Goal: Task Accomplishment & Management: Use online tool/utility

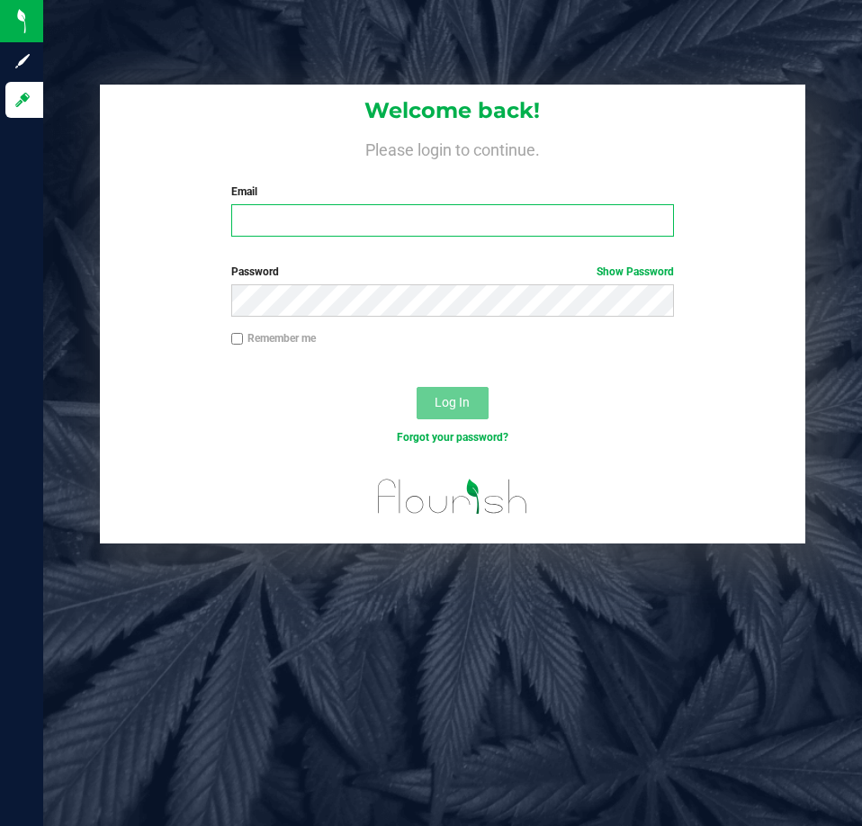
click at [339, 222] on input "Email" at bounding box center [452, 220] width 443 height 32
type input "[EMAIL_ADDRESS][DOMAIN_NAME]"
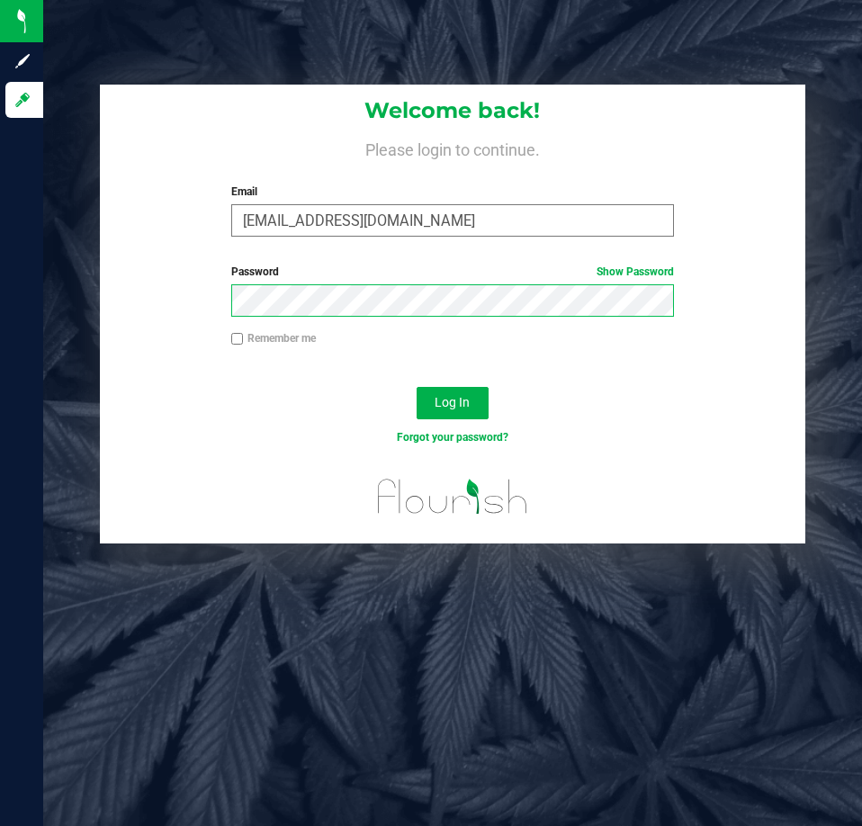
click at [417, 387] on button "Log In" at bounding box center [453, 403] width 72 height 32
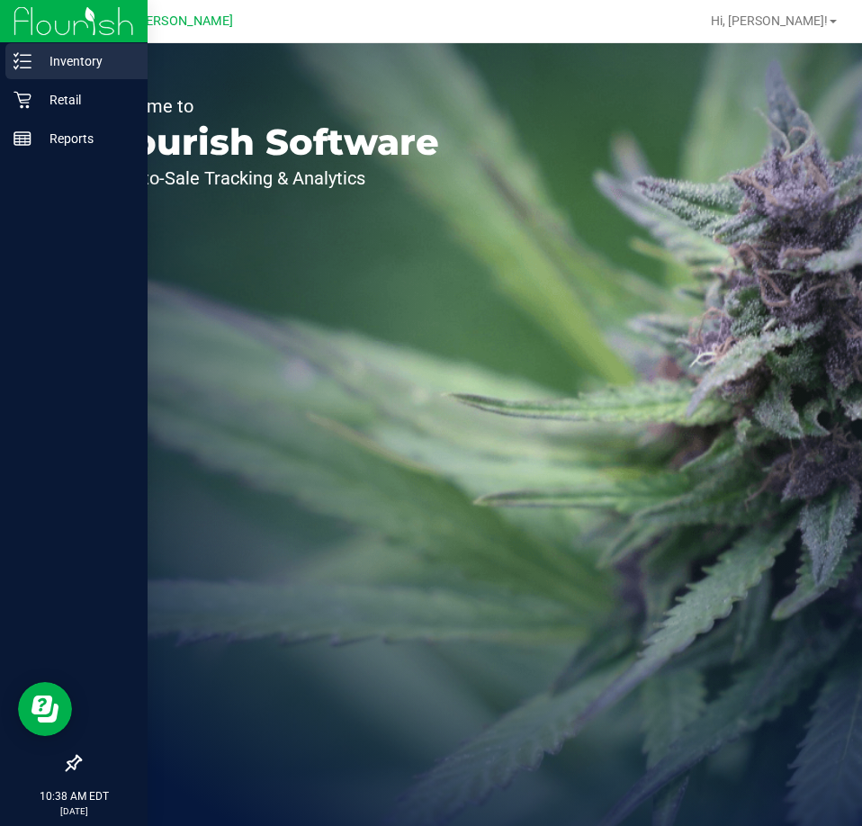
click at [26, 65] on icon at bounding box center [22, 61] width 18 height 18
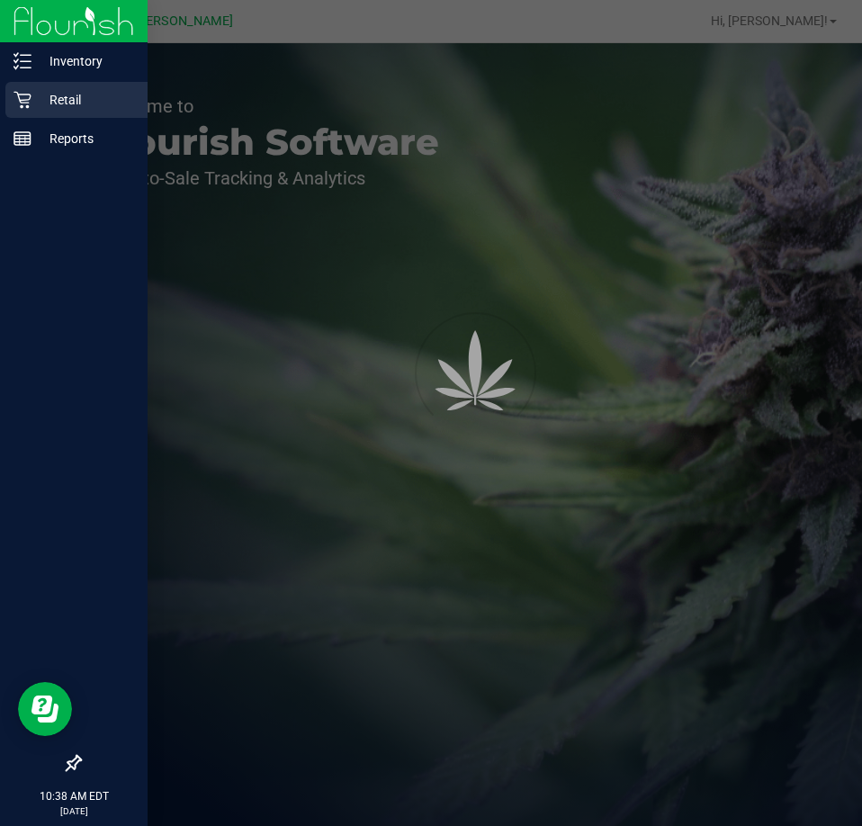
click at [81, 103] on p "Retail" at bounding box center [85, 100] width 108 height 22
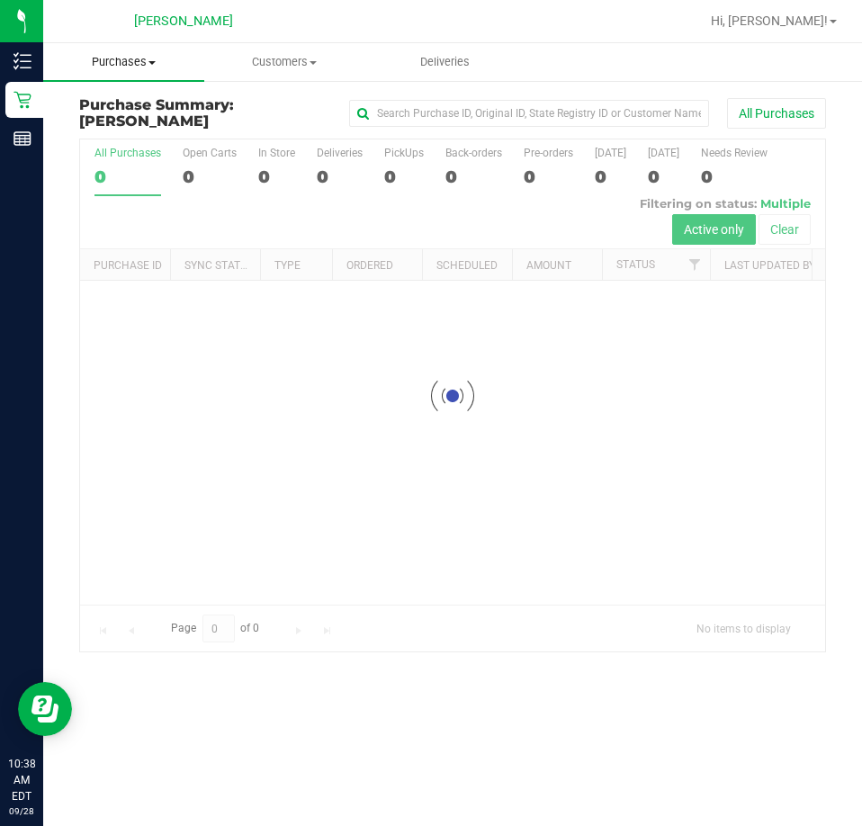
click at [157, 67] on span "Purchases" at bounding box center [123, 62] width 161 height 16
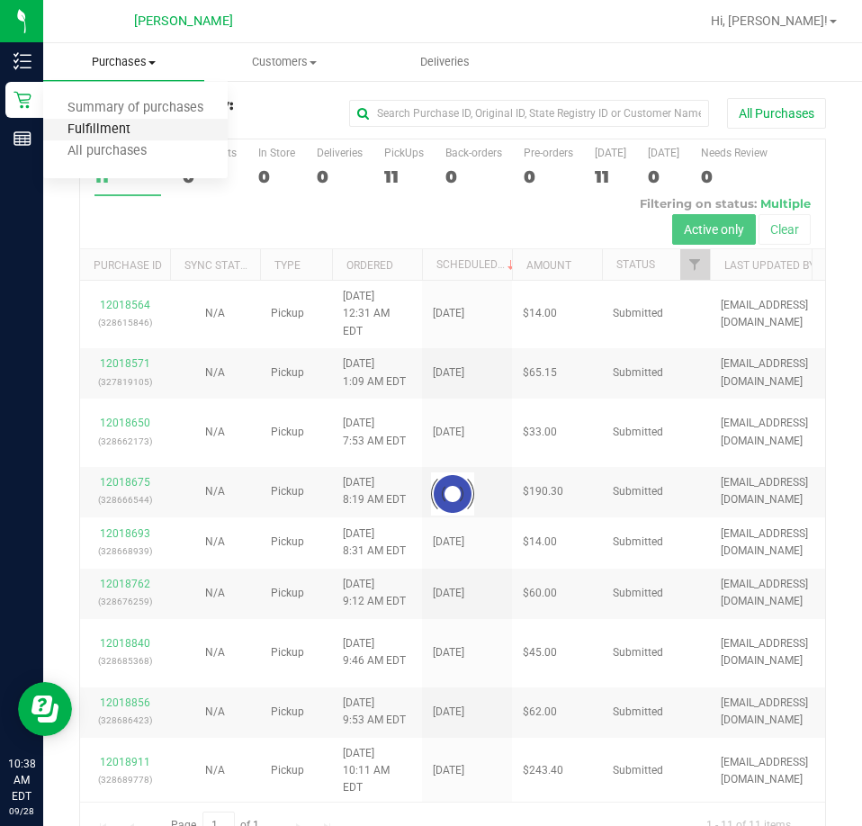
click at [93, 131] on span "Fulfillment" at bounding box center [99, 129] width 112 height 15
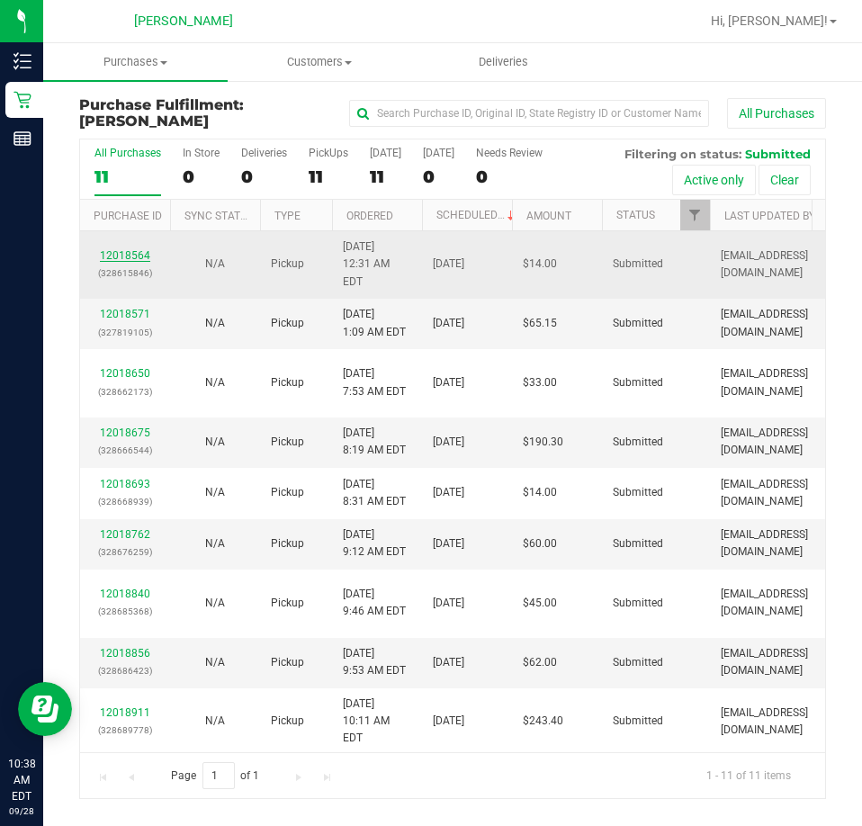
click at [128, 249] on link "12018564" at bounding box center [125, 255] width 50 height 13
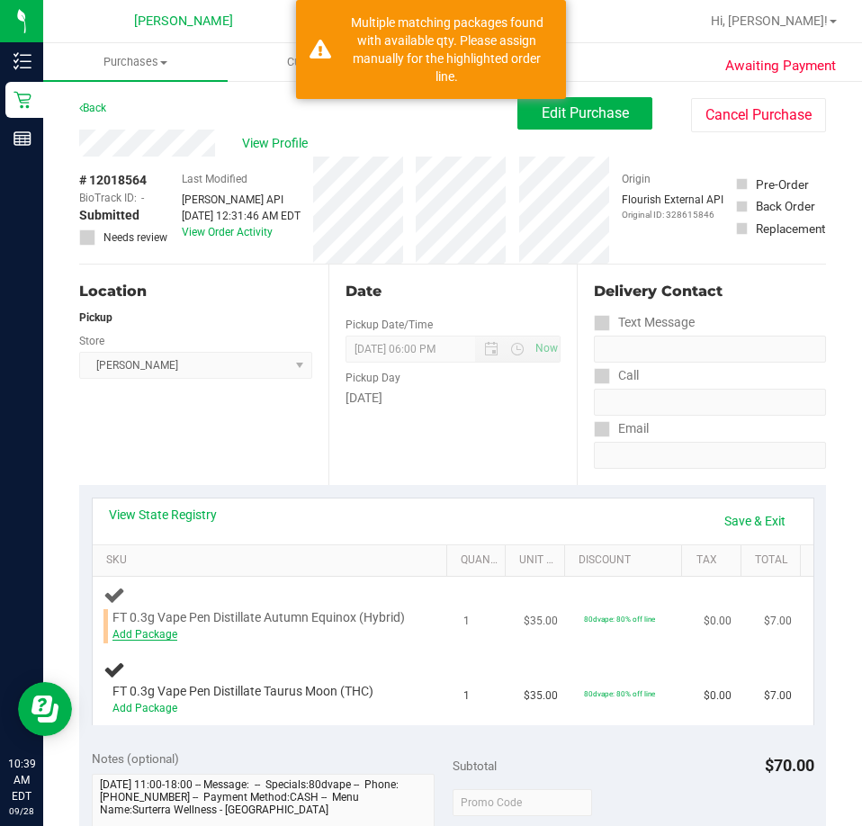
click at [157, 641] on link "Add Package" at bounding box center [144, 634] width 65 height 13
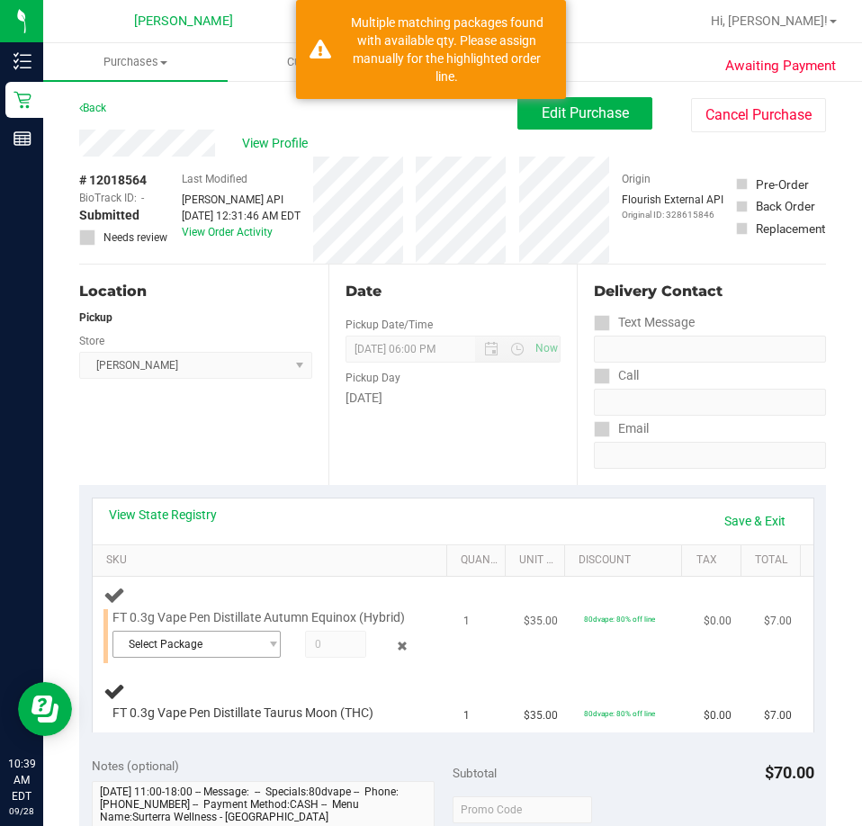
click at [210, 657] on span "Select Package" at bounding box center [185, 644] width 145 height 25
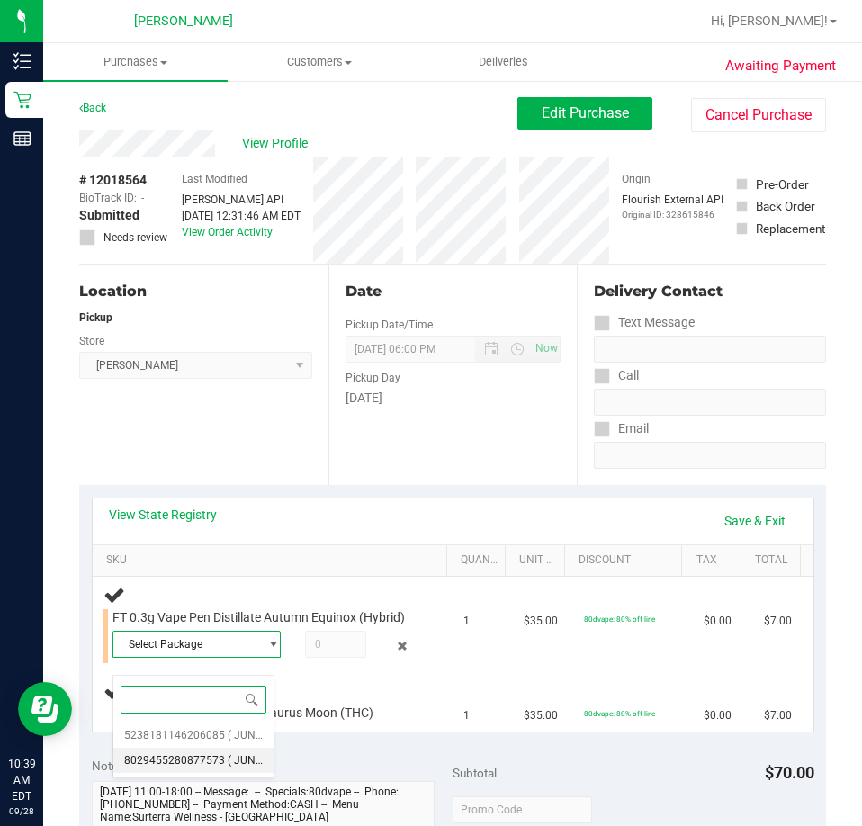
click at [208, 767] on span "8029455280877573" at bounding box center [174, 760] width 101 height 13
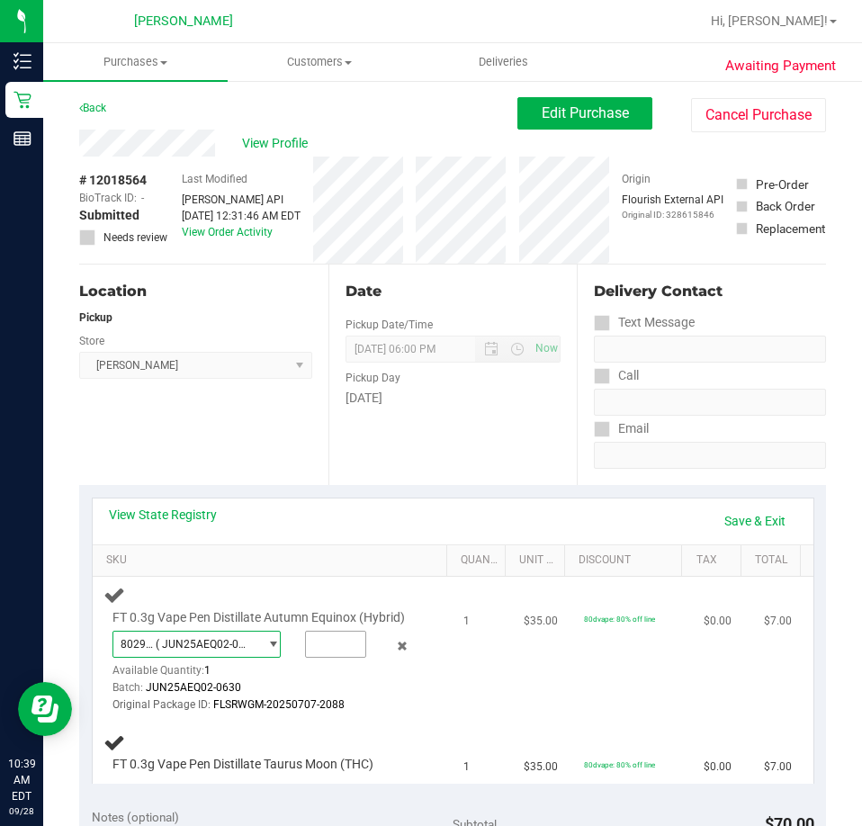
click at [317, 657] on input "text" at bounding box center [335, 644] width 59 height 25
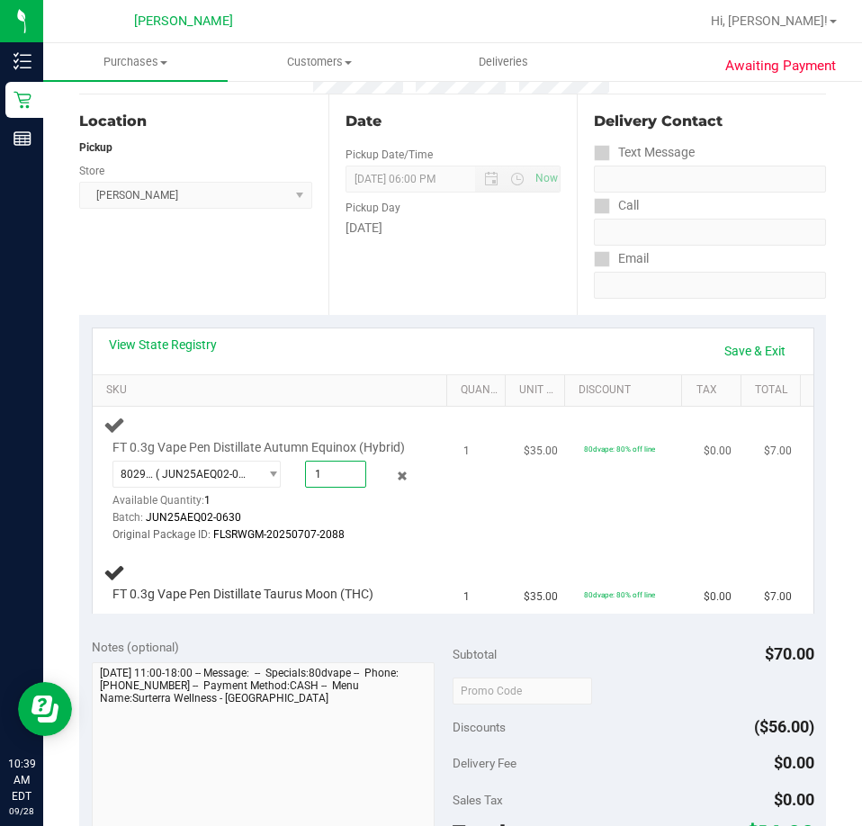
scroll to position [205, 0]
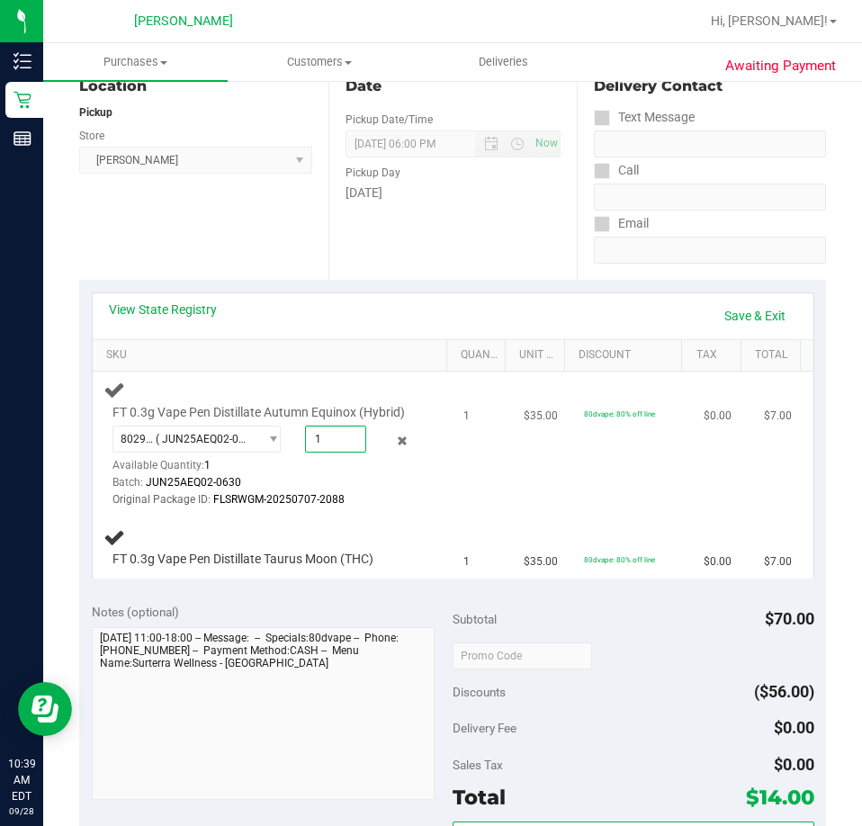
type input "1"
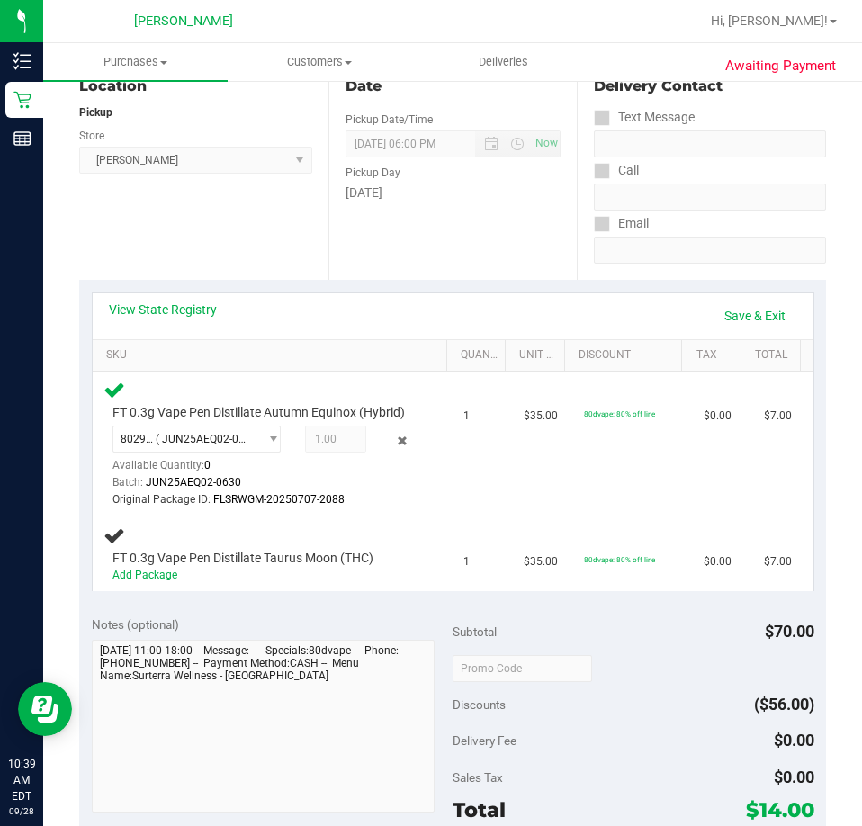
click at [236, 235] on div "Location Pickup Store [GEOGRAPHIC_DATA][PERSON_NAME] Select Store [PERSON_NAME]…" at bounding box center [203, 169] width 249 height 220
